Goal: Information Seeking & Learning: Find specific fact

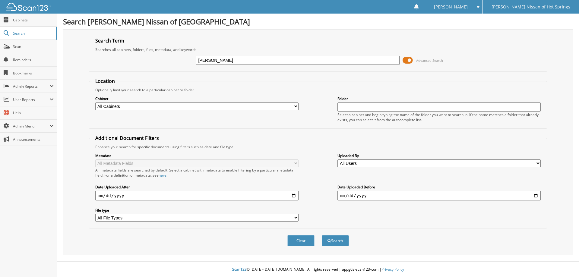
type input "[PERSON_NAME]"
click at [322, 235] on button "Search" at bounding box center [335, 240] width 27 height 11
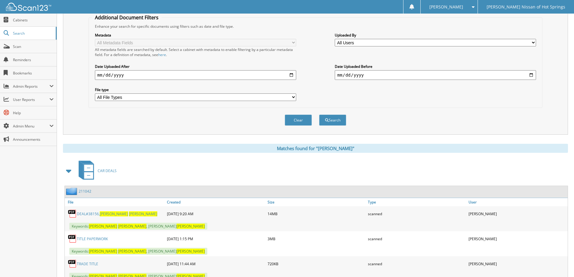
scroll to position [151, 0]
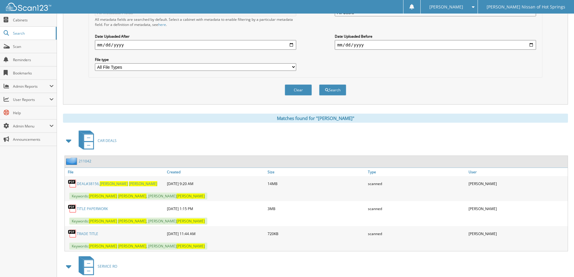
click at [94, 208] on link "TITLE PAPERWORK" at bounding box center [92, 208] width 31 height 5
